Goal: Transaction & Acquisition: Book appointment/travel/reservation

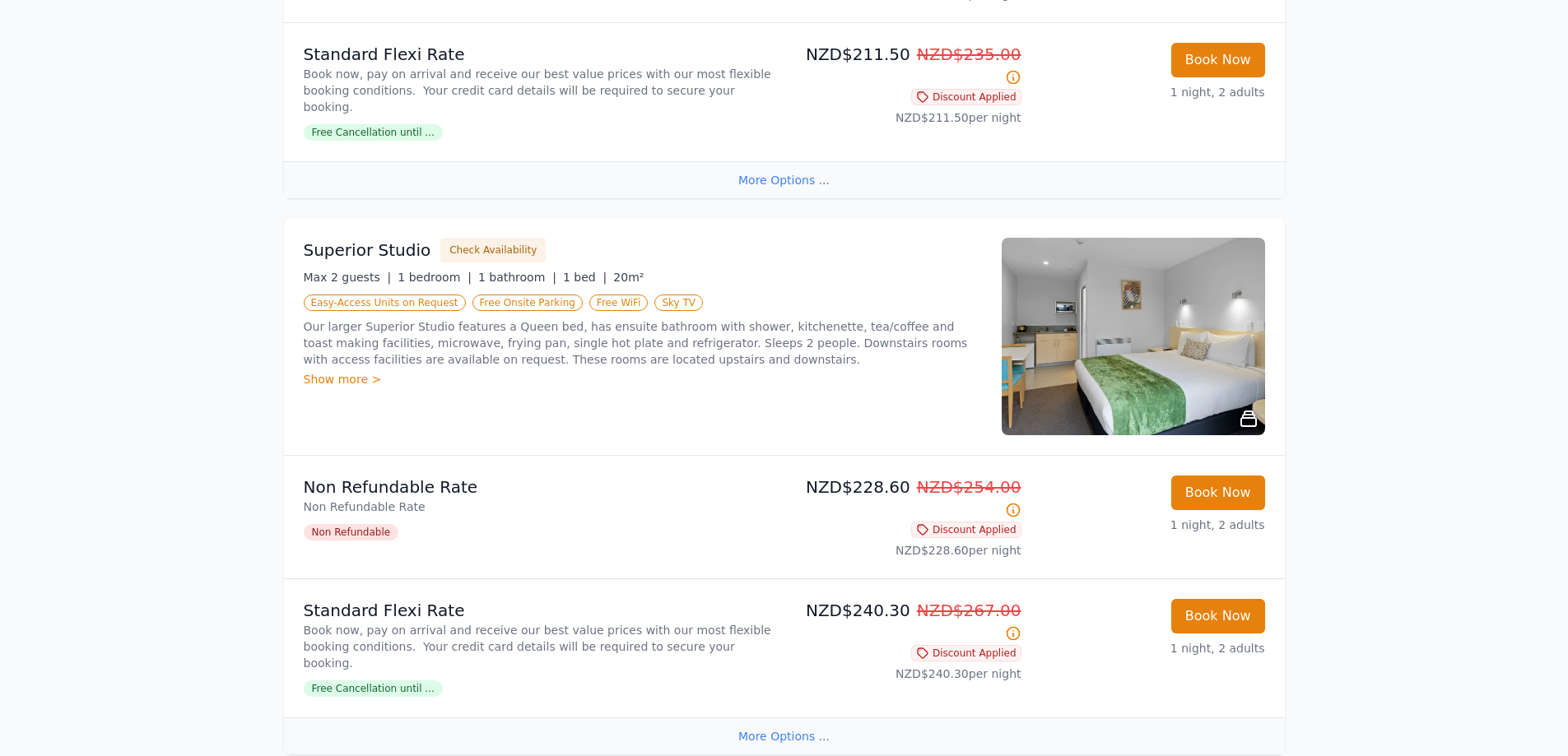
scroll to position [658, 0]
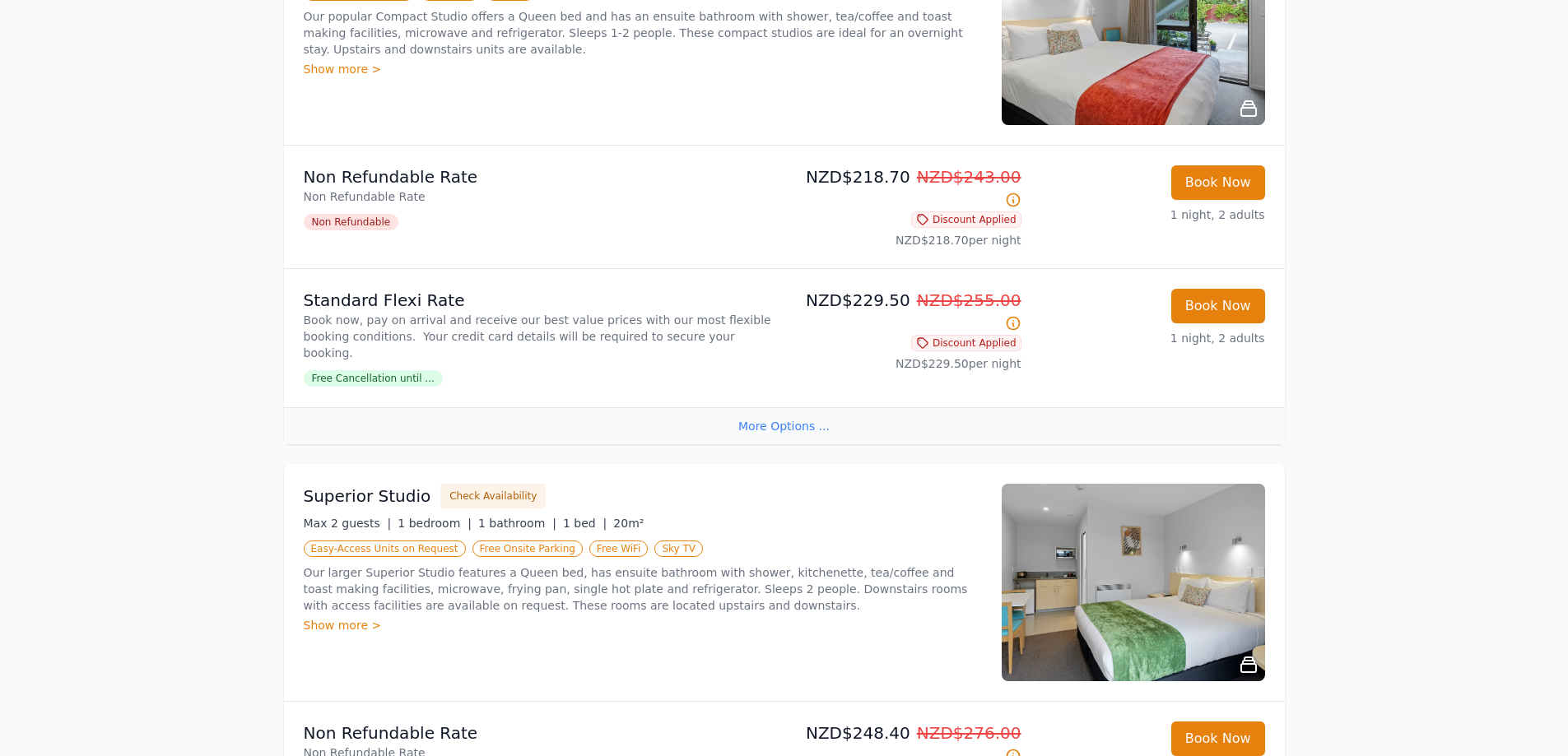
scroll to position [330, 0]
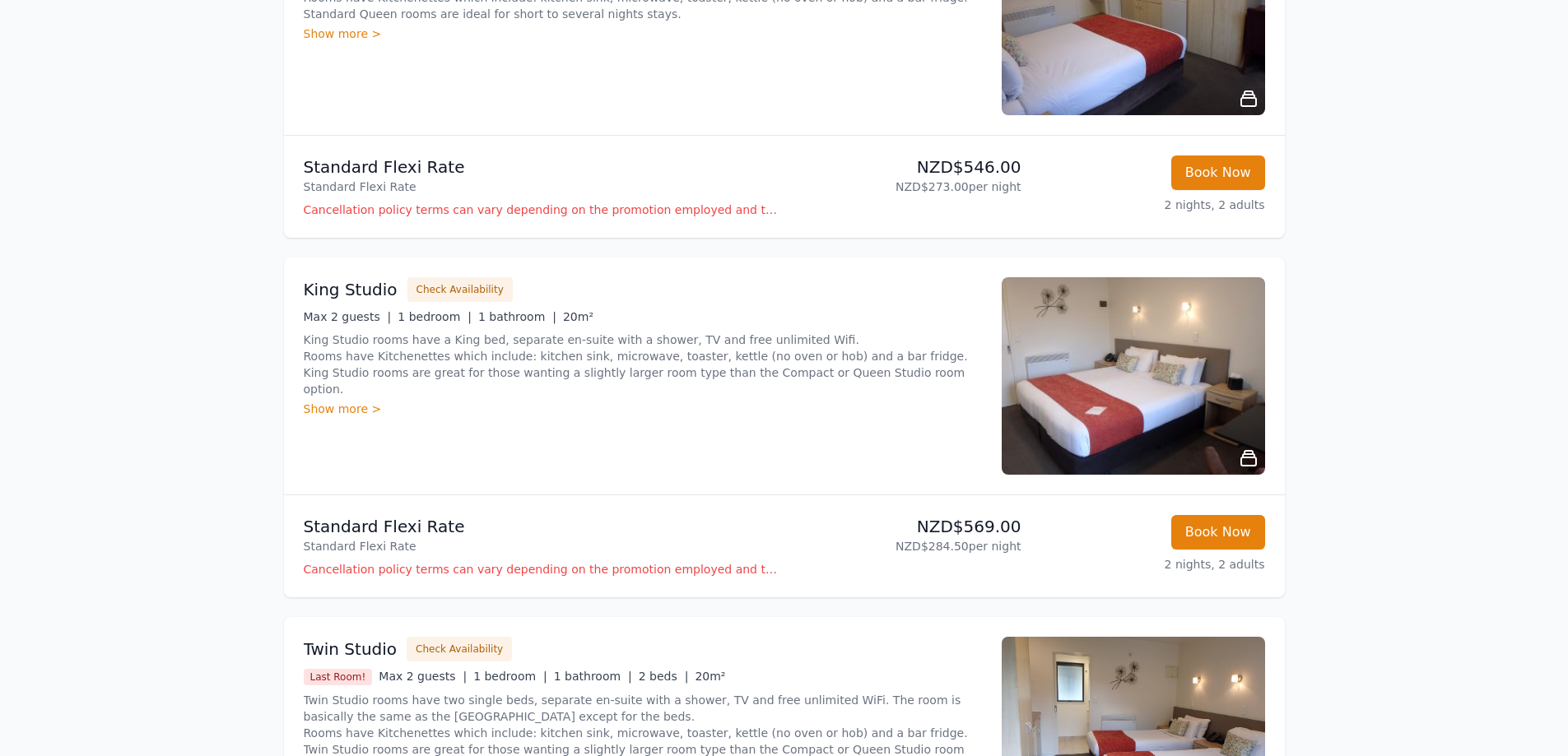
scroll to position [740, 0]
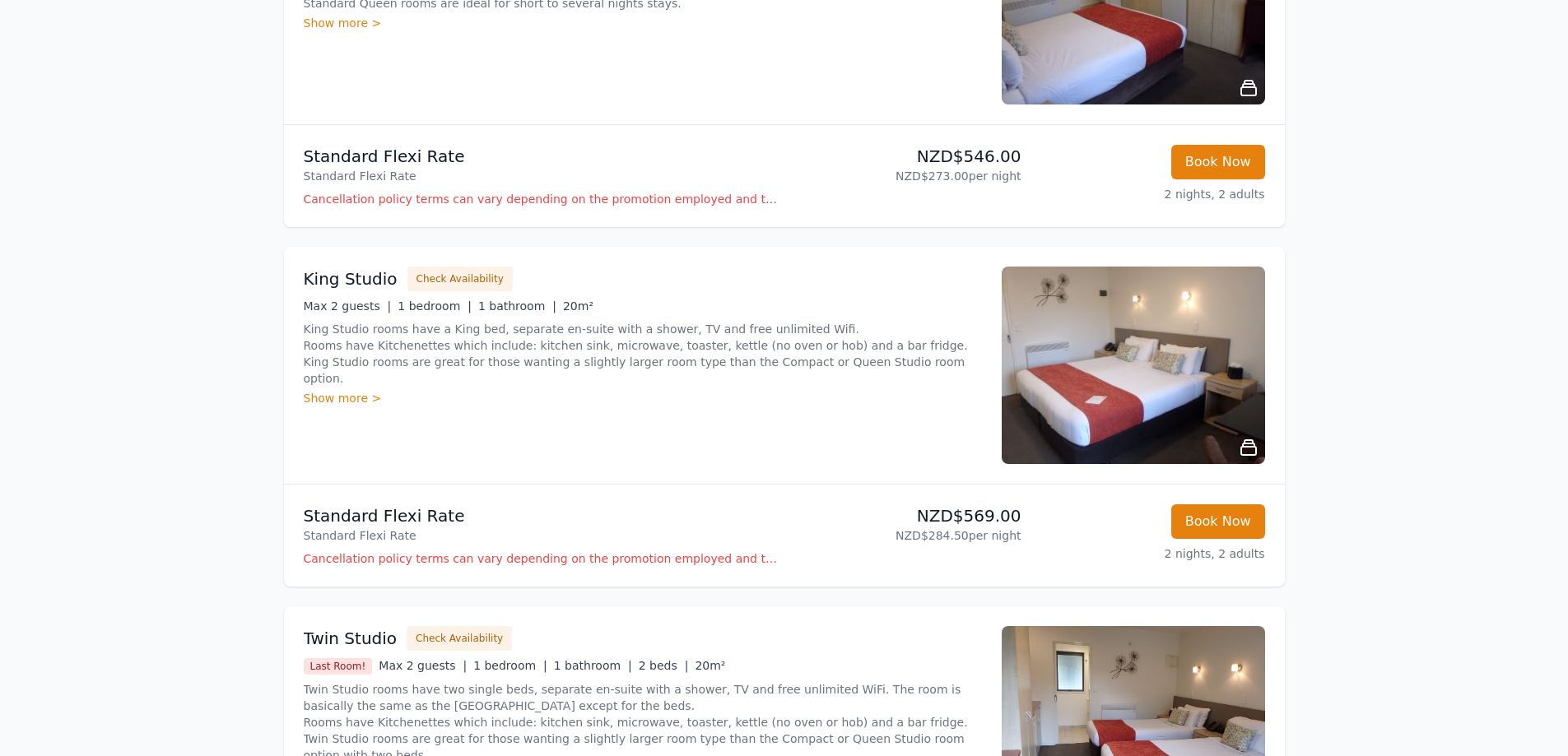
click at [1118, 367] on img at bounding box center [1133, 365] width 263 height 198
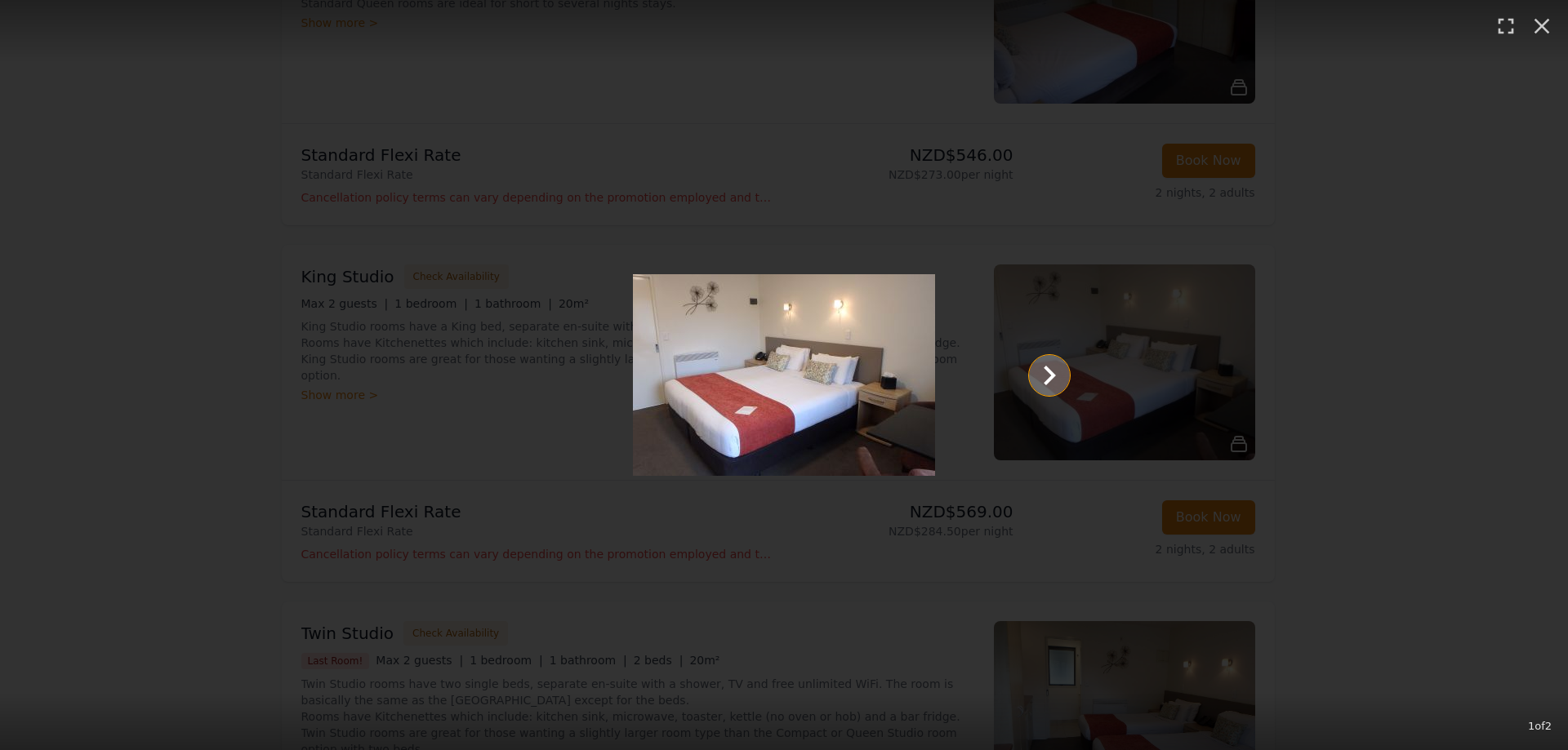
click at [1047, 385] on icon "Show slide 2 of 2" at bounding box center [1050, 376] width 39 height 39
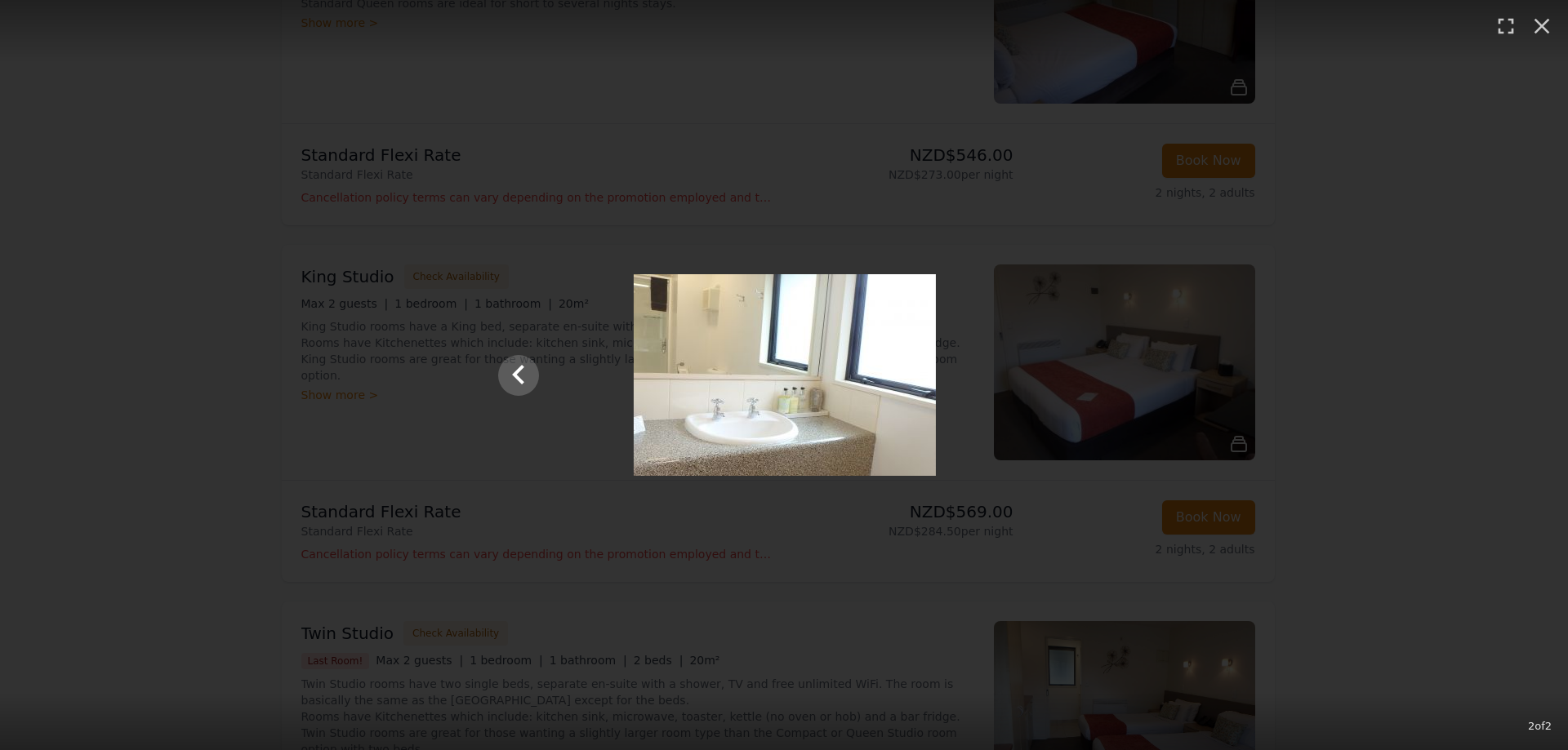
click at [1003, 387] on div at bounding box center [784, 374] width 604 height 201
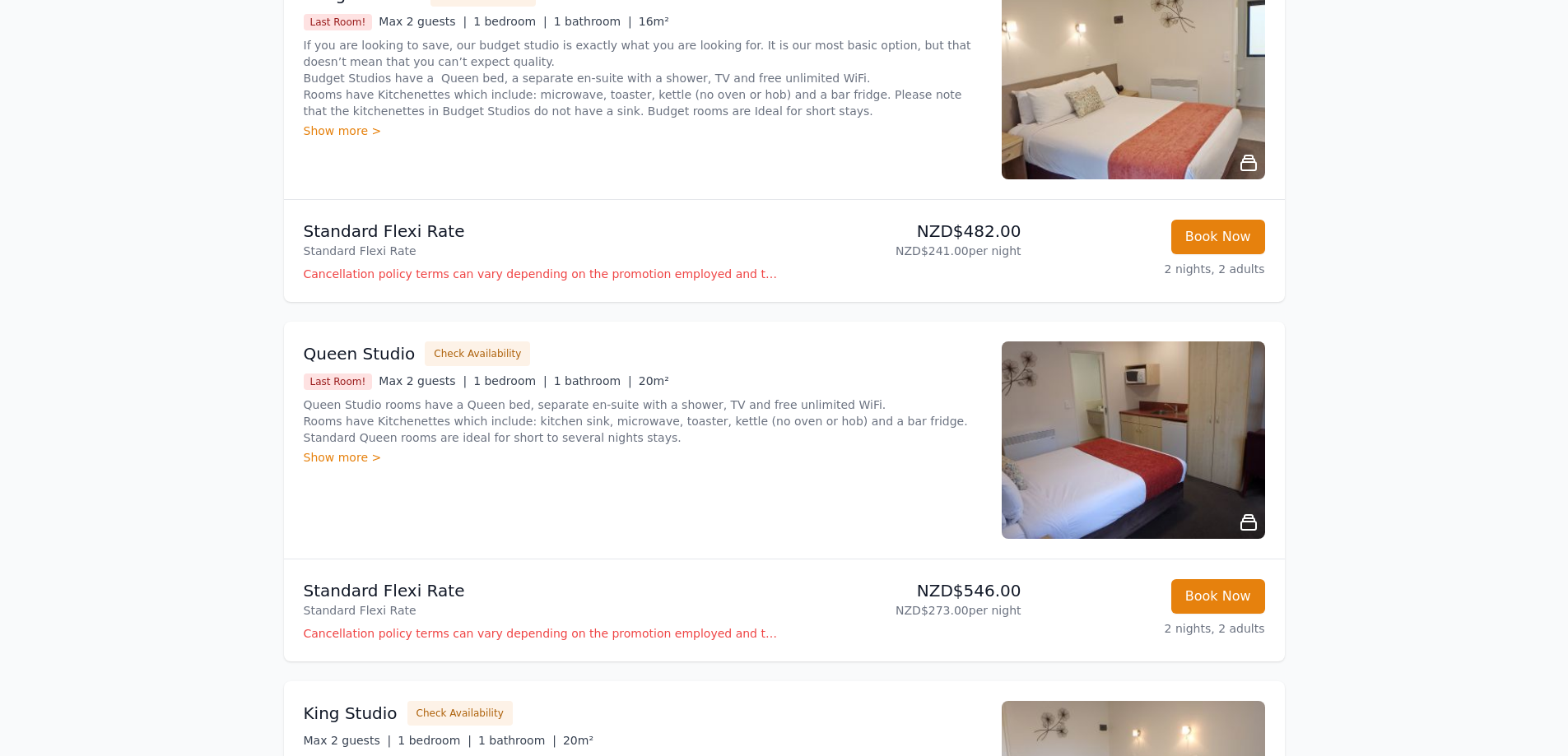
scroll to position [330, 0]
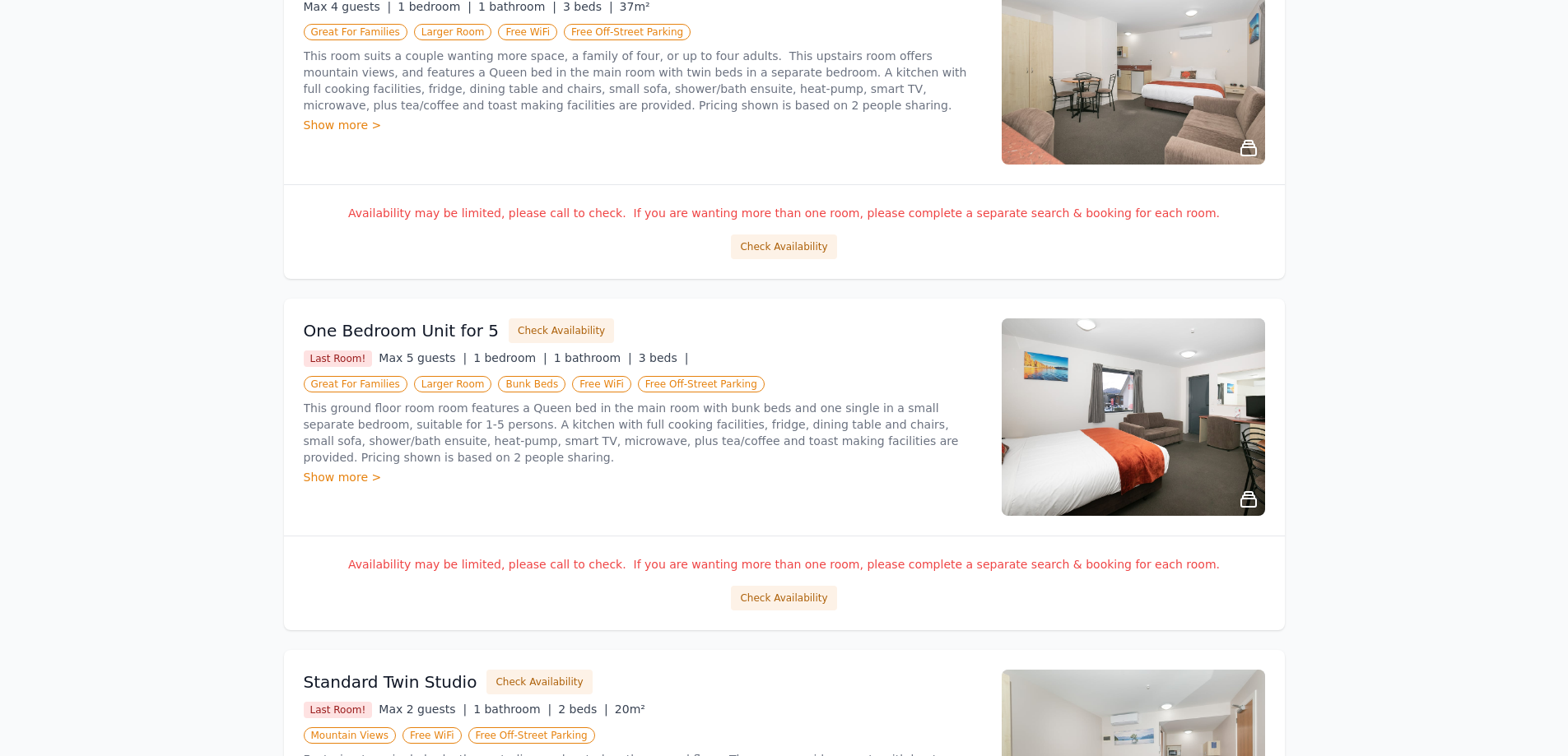
scroll to position [988, 0]
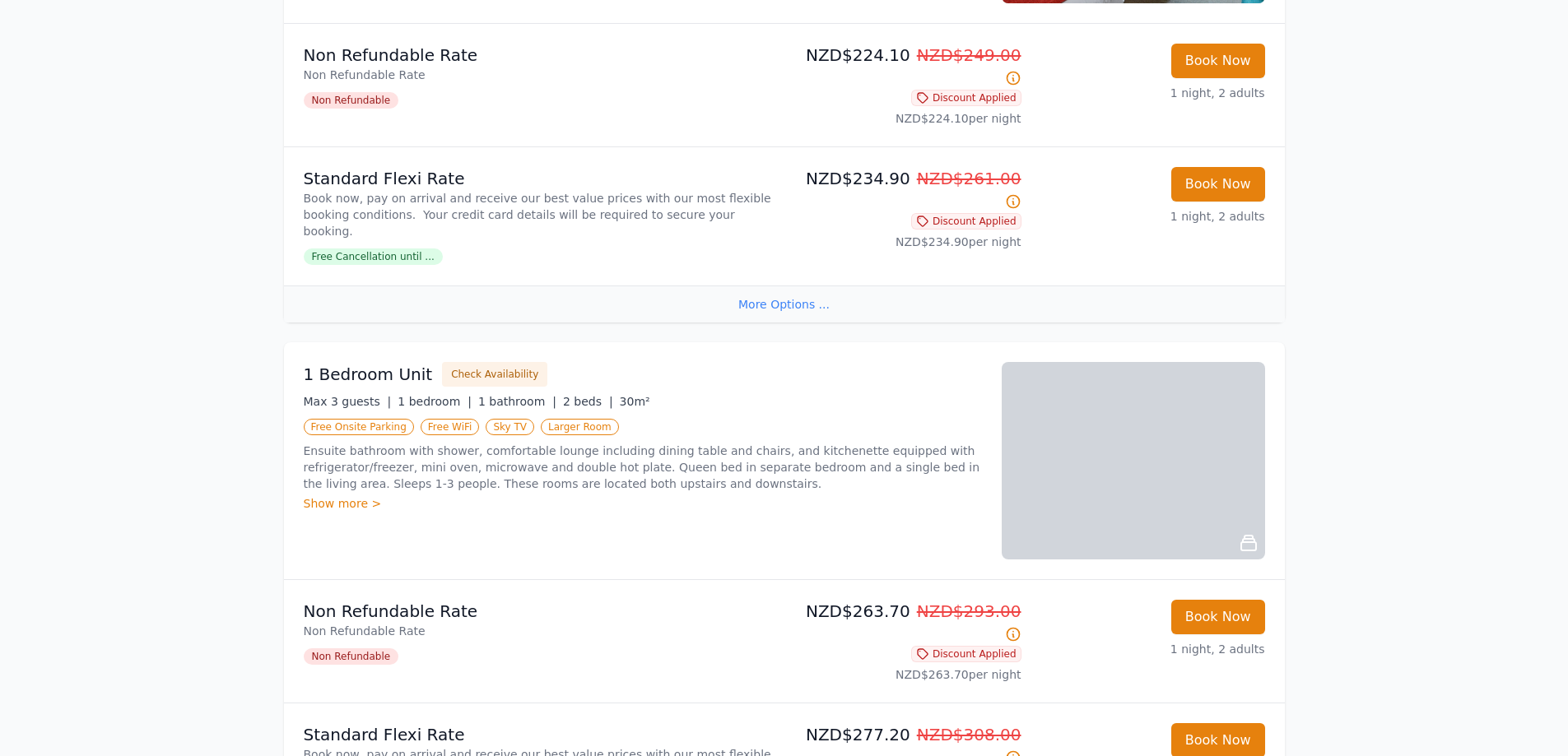
scroll to position [1563, 0]
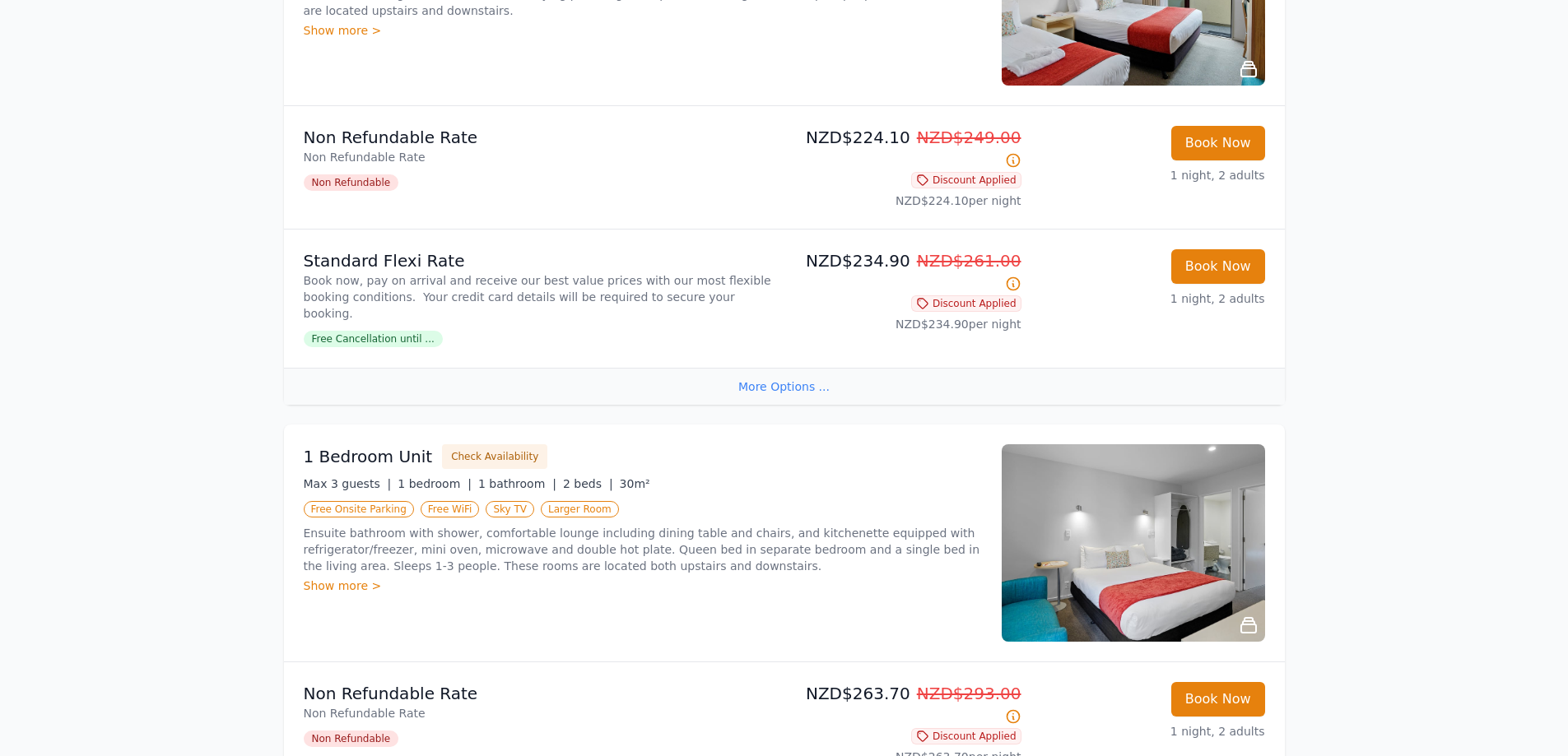
click at [315, 578] on div "Show more >" at bounding box center [642, 586] width 678 height 17
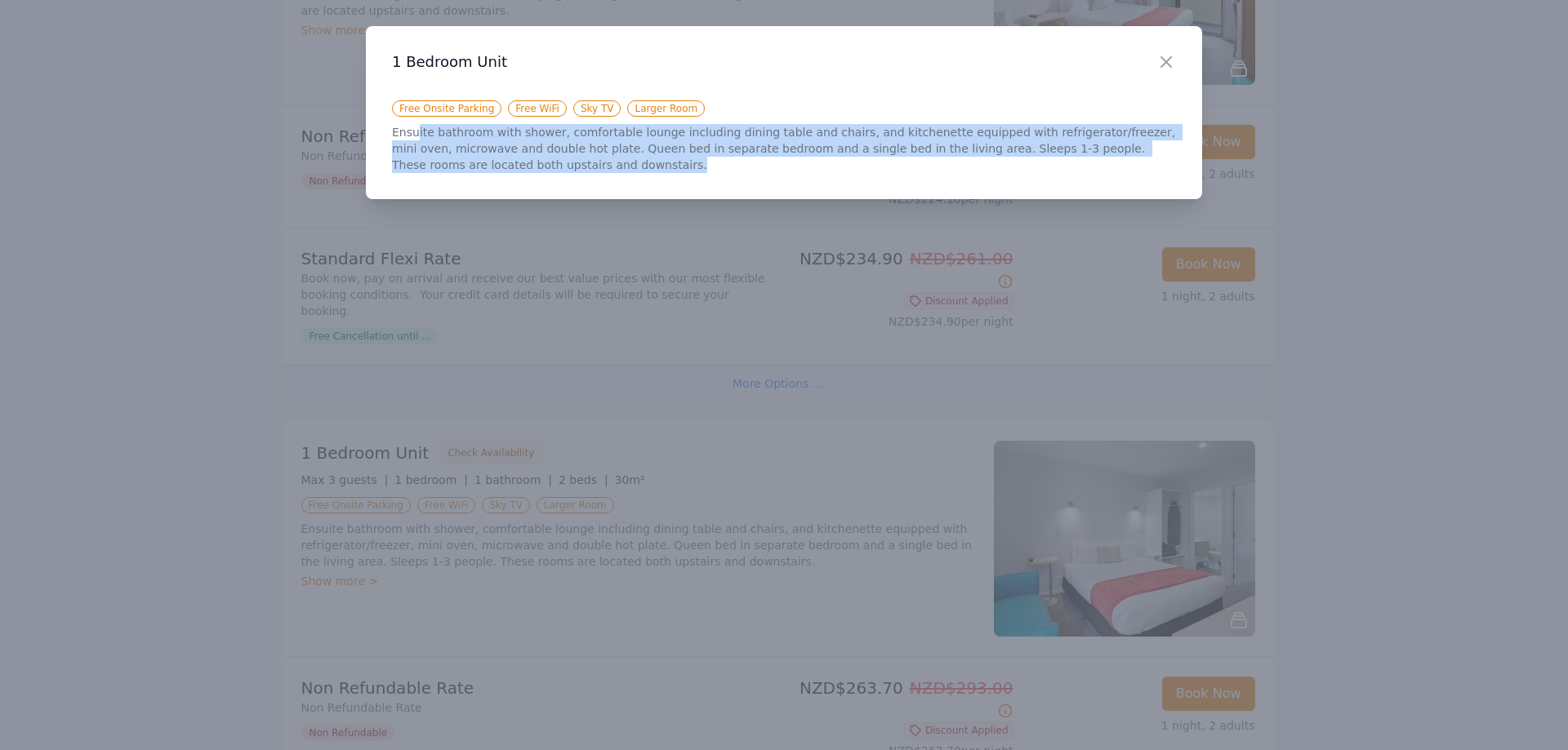
drag, startPoint x: 414, startPoint y: 134, endPoint x: 536, endPoint y: 162, distance: 125.2
click at [536, 162] on p "Ensuite bathroom with shower, comfortable lounge including dining table and cha…" at bounding box center [784, 148] width 784 height 49
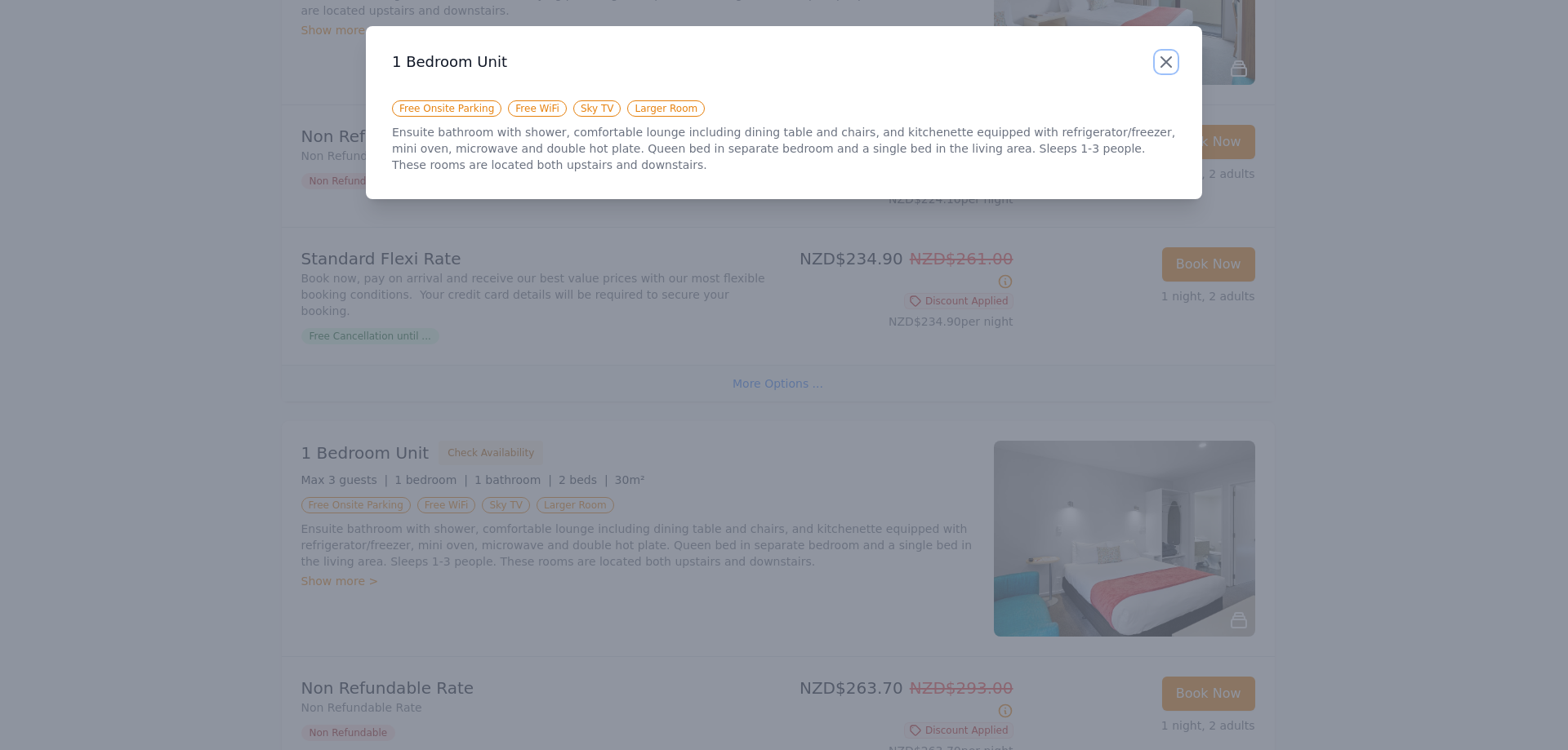
click at [1171, 58] on icon "button" at bounding box center [1166, 62] width 20 height 20
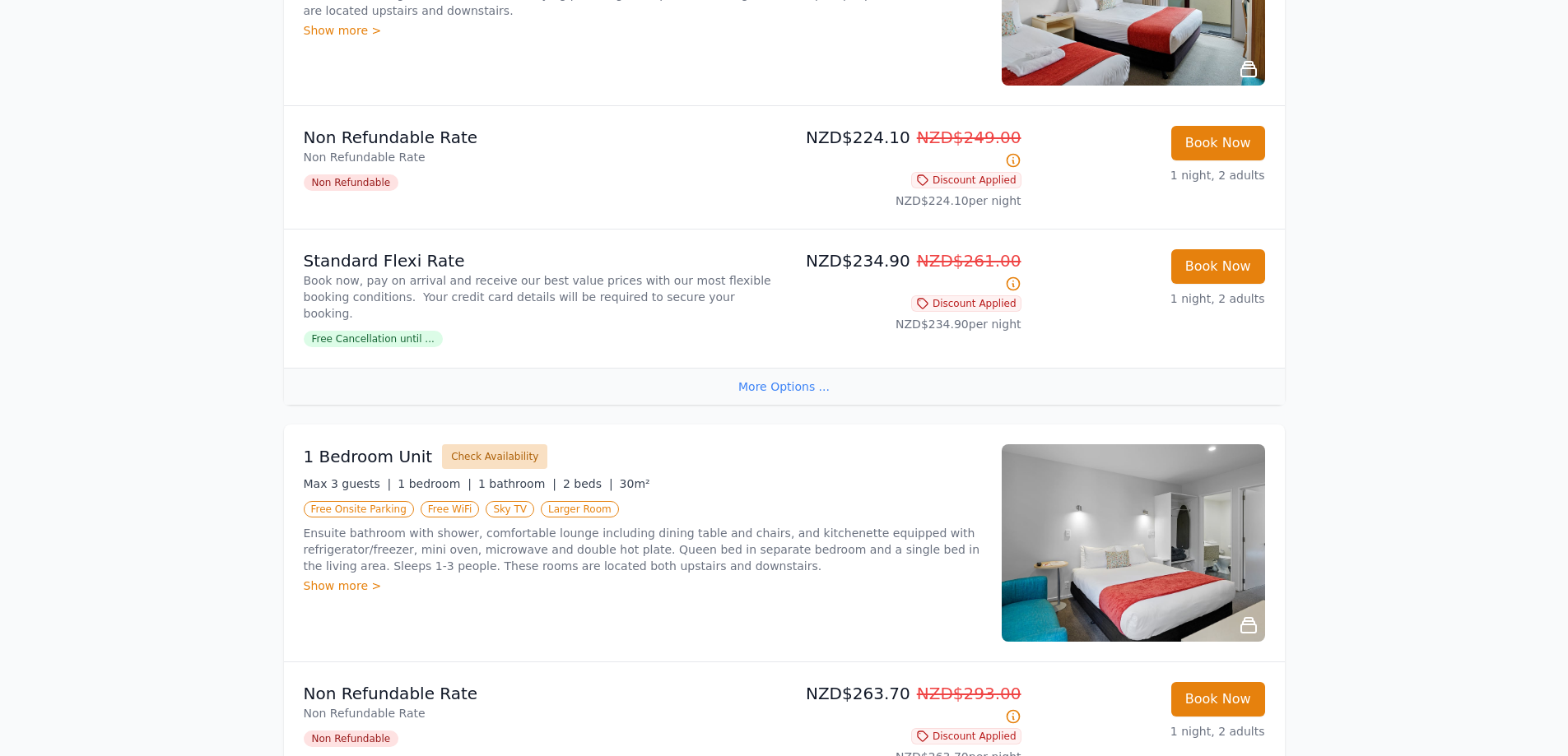
click at [474, 444] on button "Check Availability" at bounding box center [495, 456] width 105 height 25
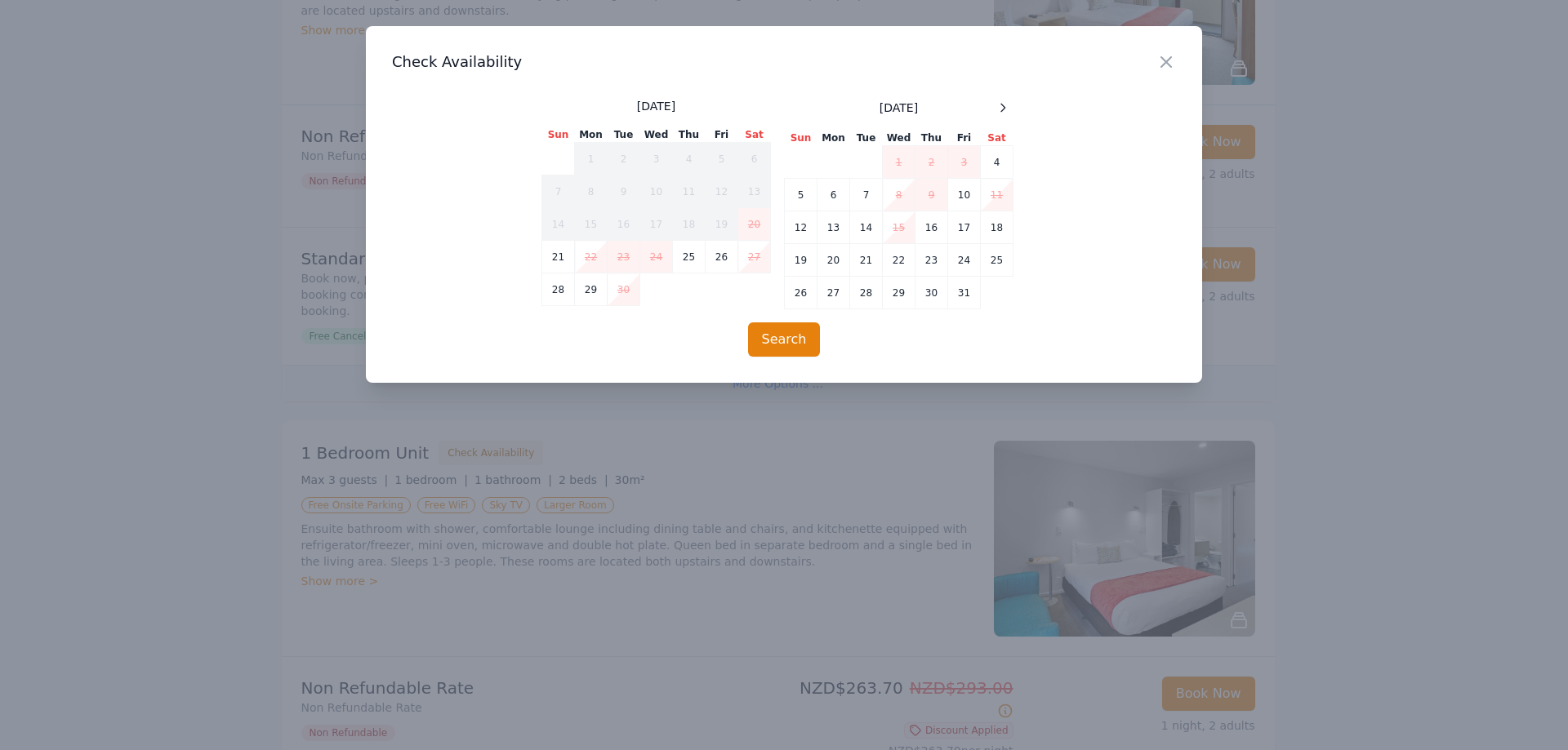
click at [672, 524] on div at bounding box center [784, 375] width 1568 height 750
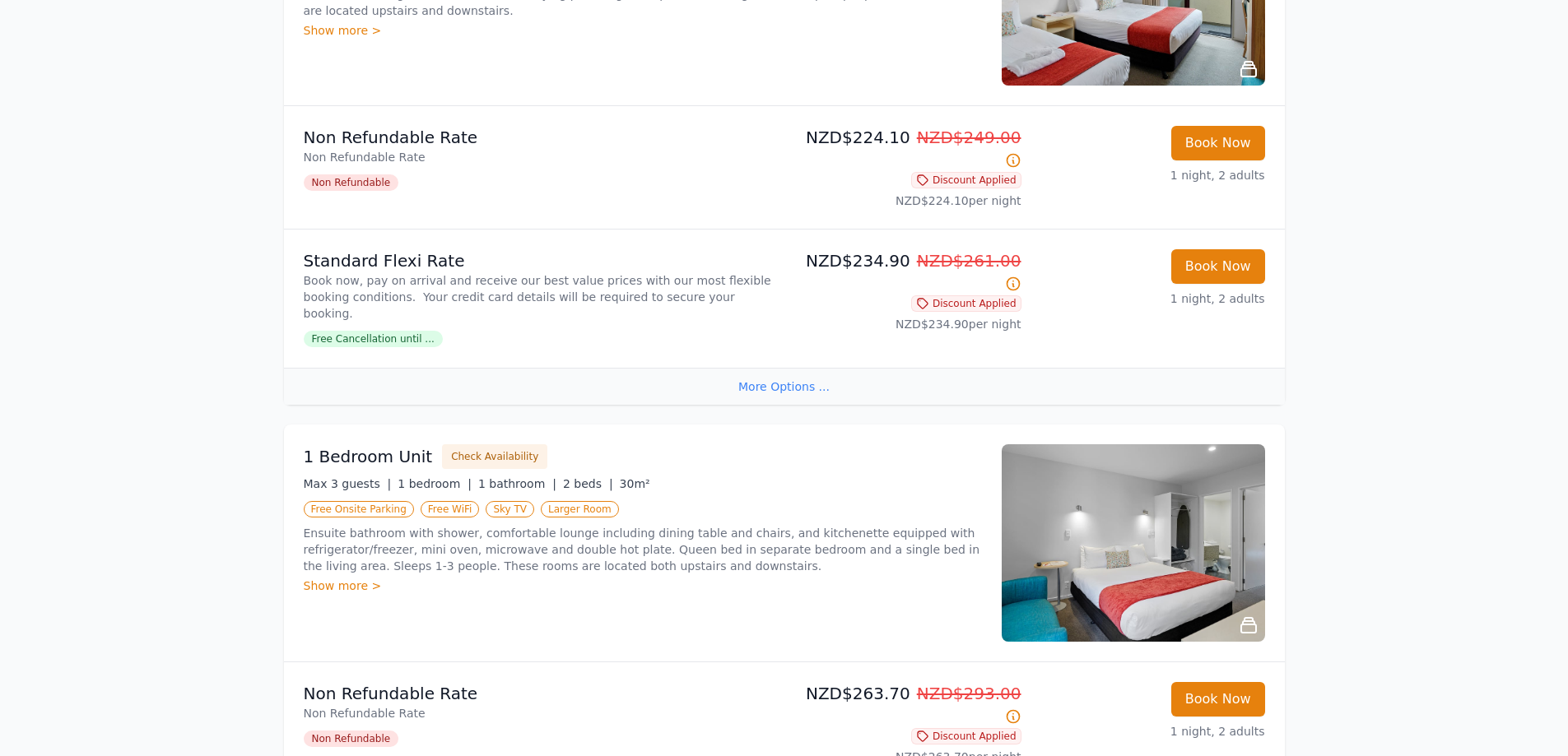
click at [344, 578] on div "Show more >" at bounding box center [642, 586] width 678 height 17
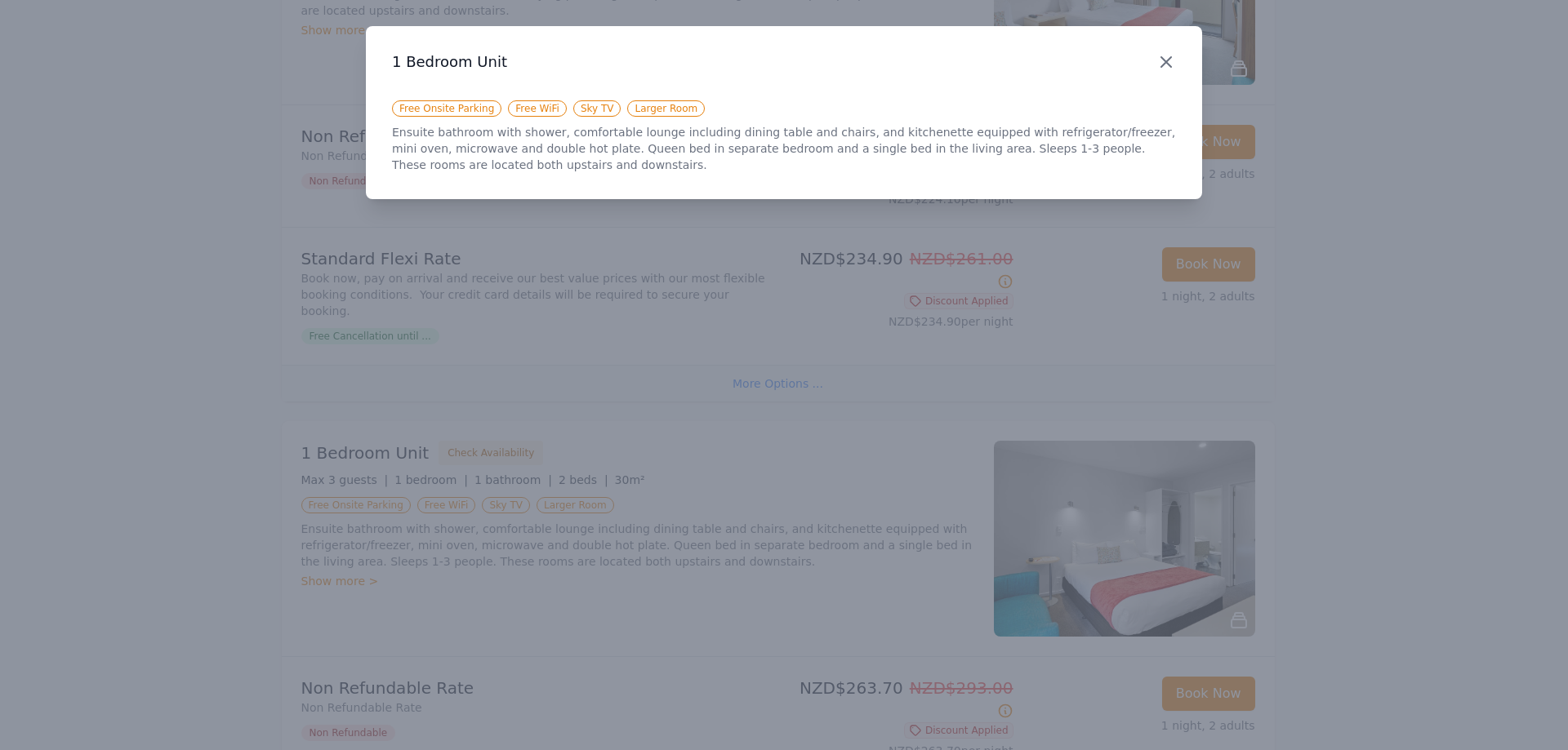
click at [1162, 56] on icon "button" at bounding box center [1166, 62] width 20 height 20
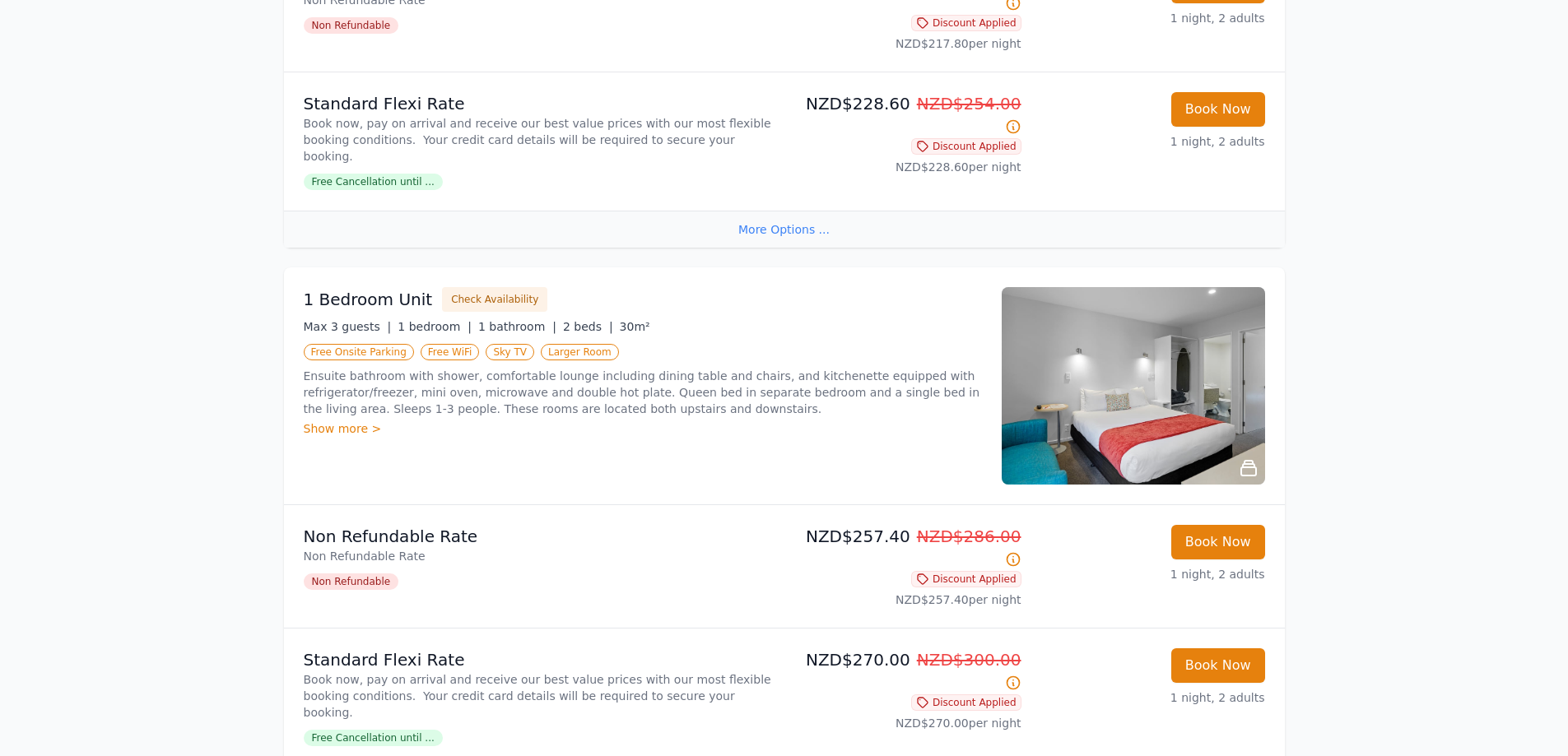
scroll to position [1811, 0]
